Goal: Find specific page/section: Find specific page/section

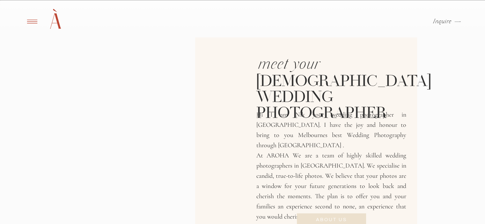
scroll to position [1174, 0]
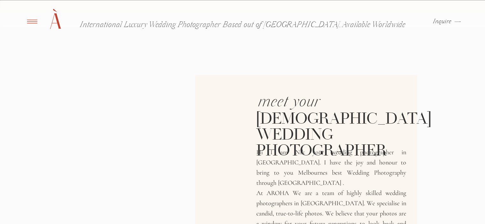
click at [36, 18] on icon at bounding box center [32, 21] width 16 height 15
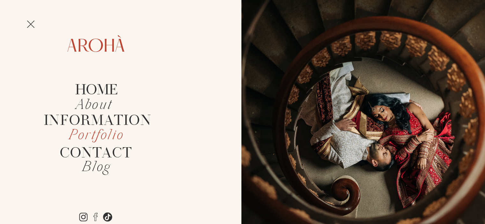
click at [105, 135] on h2 "Portfolio" at bounding box center [96, 136] width 61 height 15
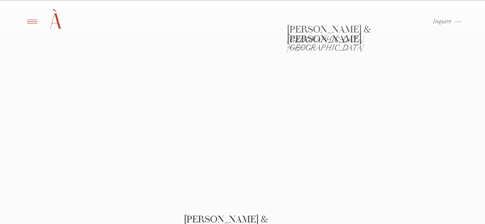
scroll to position [1069, 0]
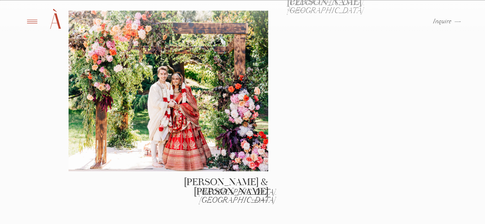
click at [256, 200] on p "View Gallery" at bounding box center [246, 202] width 43 height 8
click at [232, 134] on div at bounding box center [169, 91] width 200 height 161
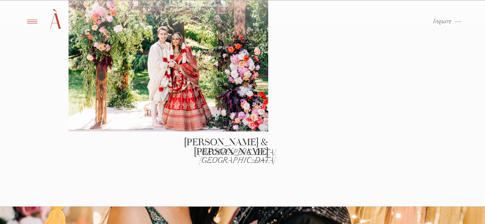
scroll to position [1093, 0]
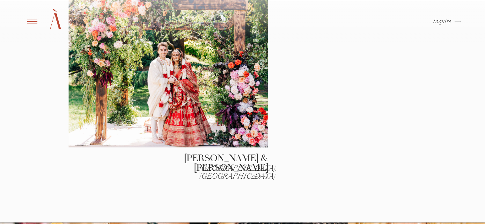
click at [266, 116] on div at bounding box center [169, 67] width 200 height 161
click at [260, 180] on p "View Gallery" at bounding box center [246, 178] width 43 height 8
click at [257, 175] on p "View Gallery" at bounding box center [246, 178] width 43 height 8
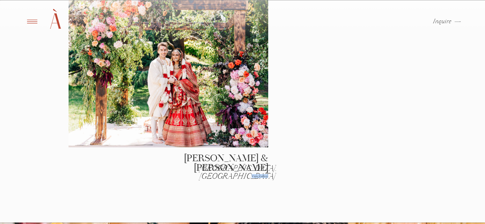
click at [257, 175] on p "View Gallery" at bounding box center [246, 178] width 43 height 8
click at [244, 165] on h3 "Melbourne, Australia" at bounding box center [233, 169] width 69 height 8
click at [222, 111] on div at bounding box center [169, 67] width 200 height 161
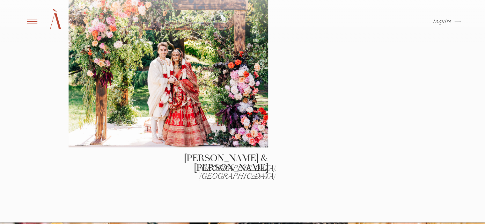
click at [222, 111] on div at bounding box center [169, 67] width 200 height 161
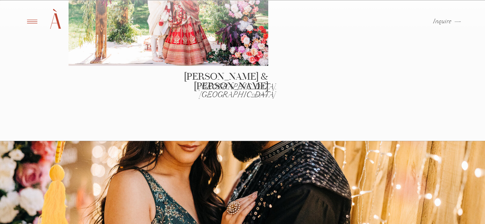
scroll to position [1412, 0]
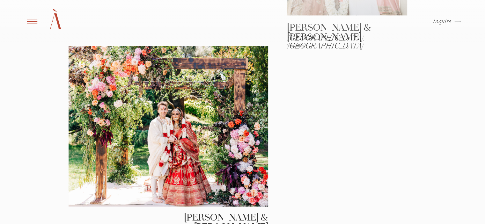
scroll to position [1045, 0]
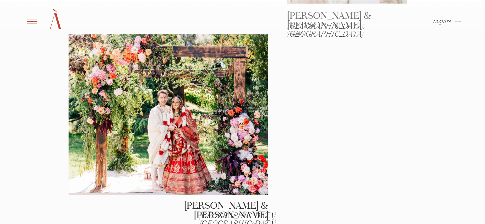
click at [257, 222] on p "View Gallery" at bounding box center [246, 226] width 43 height 8
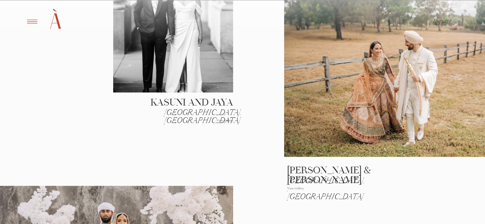
scroll to position [588, 0]
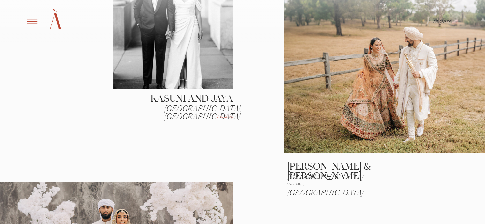
click at [221, 116] on p "View Gallery" at bounding box center [211, 119] width 43 height 8
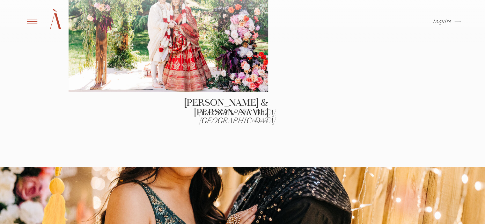
scroll to position [1150, 0]
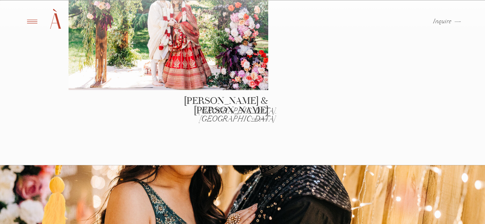
click at [262, 118] on p "View Gallery" at bounding box center [246, 121] width 43 height 8
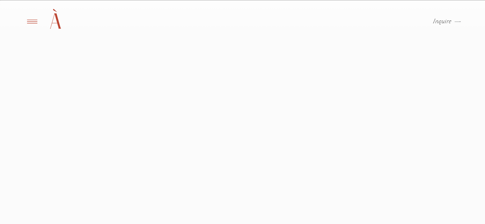
scroll to position [856, 0]
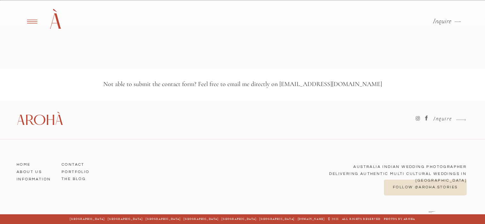
click at [420, 118] on icon at bounding box center [417, 118] width 5 height 6
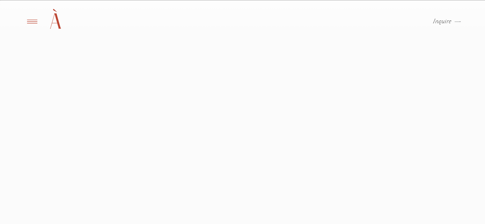
scroll to position [513, 0]
